Goal: Task Accomplishment & Management: Manage account settings

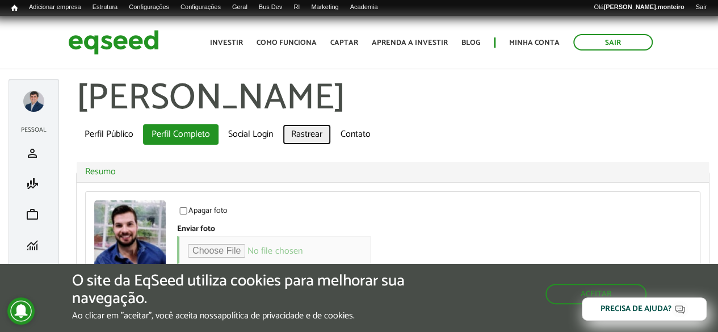
click at [308, 140] on link "Rastrear" at bounding box center [307, 134] width 48 height 20
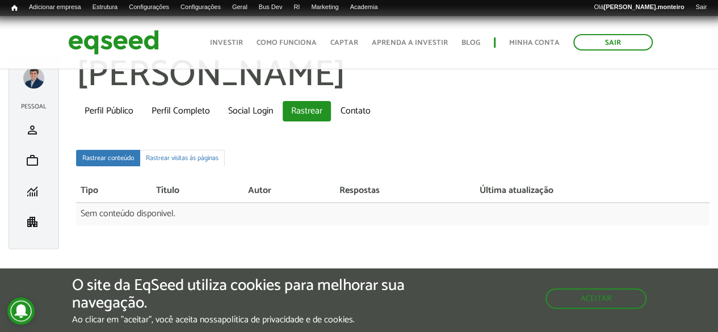
scroll to position [36, 0]
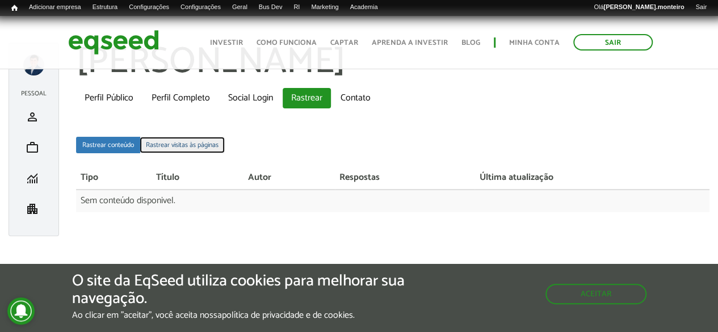
click at [192, 143] on link "Rastrear visitas às páginas" at bounding box center [182, 145] width 85 height 16
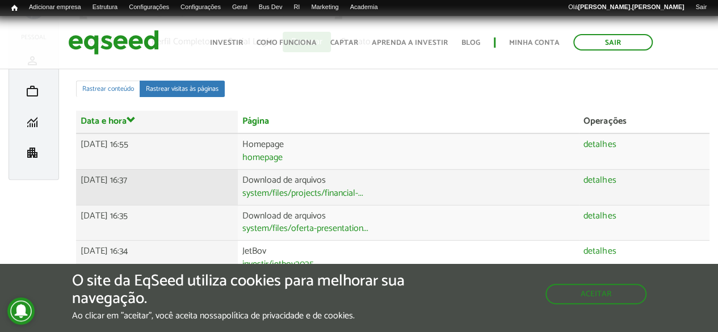
scroll to position [141, 0]
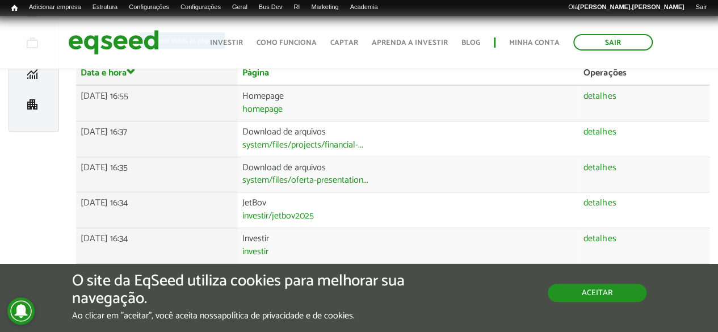
click at [568, 295] on button "Aceitar" at bounding box center [597, 293] width 99 height 18
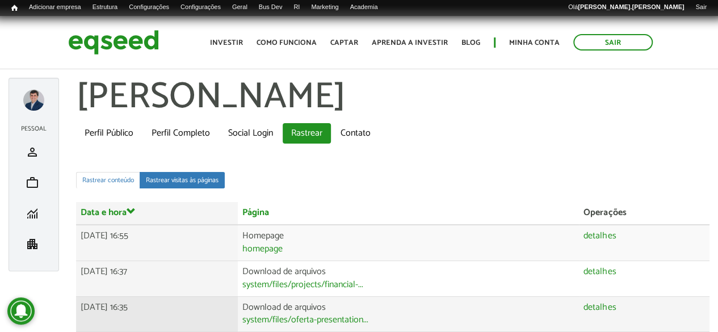
scroll to position [0, 0]
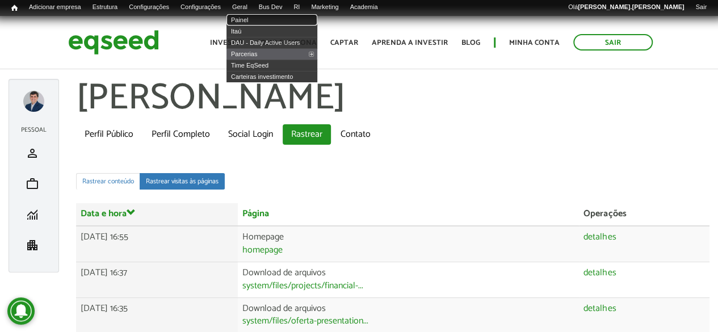
click at [260, 19] on link "Painel" at bounding box center [272, 19] width 91 height 11
